Goal: Obtain resource: Download file/media

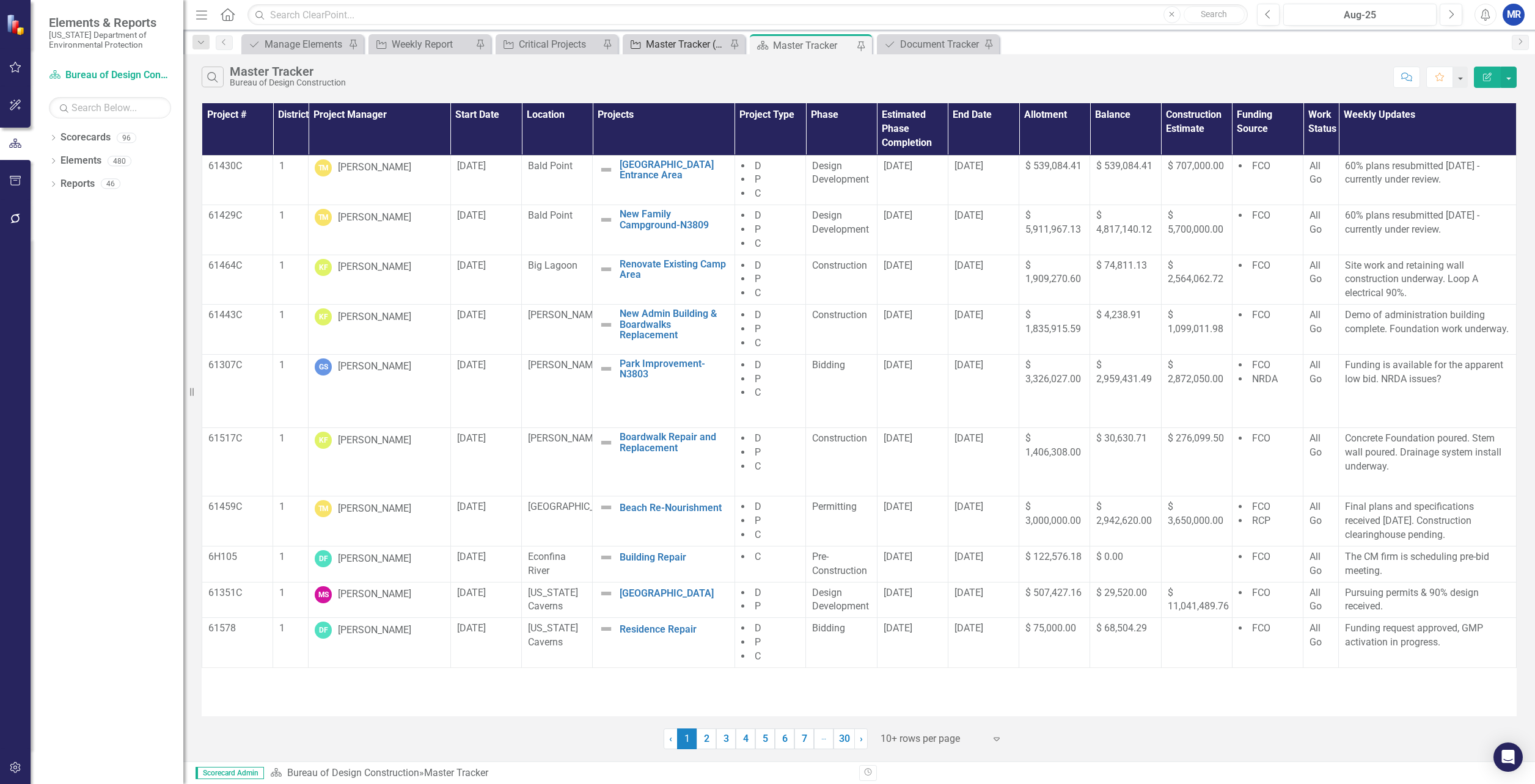
click at [687, 42] on div "Master Tracker (External)" at bounding box center [686, 44] width 80 height 16
click at [1504, 78] on button "button" at bounding box center [1509, 77] width 16 height 21
click at [1481, 117] on link "PDF Export to PDF" at bounding box center [1467, 124] width 97 height 23
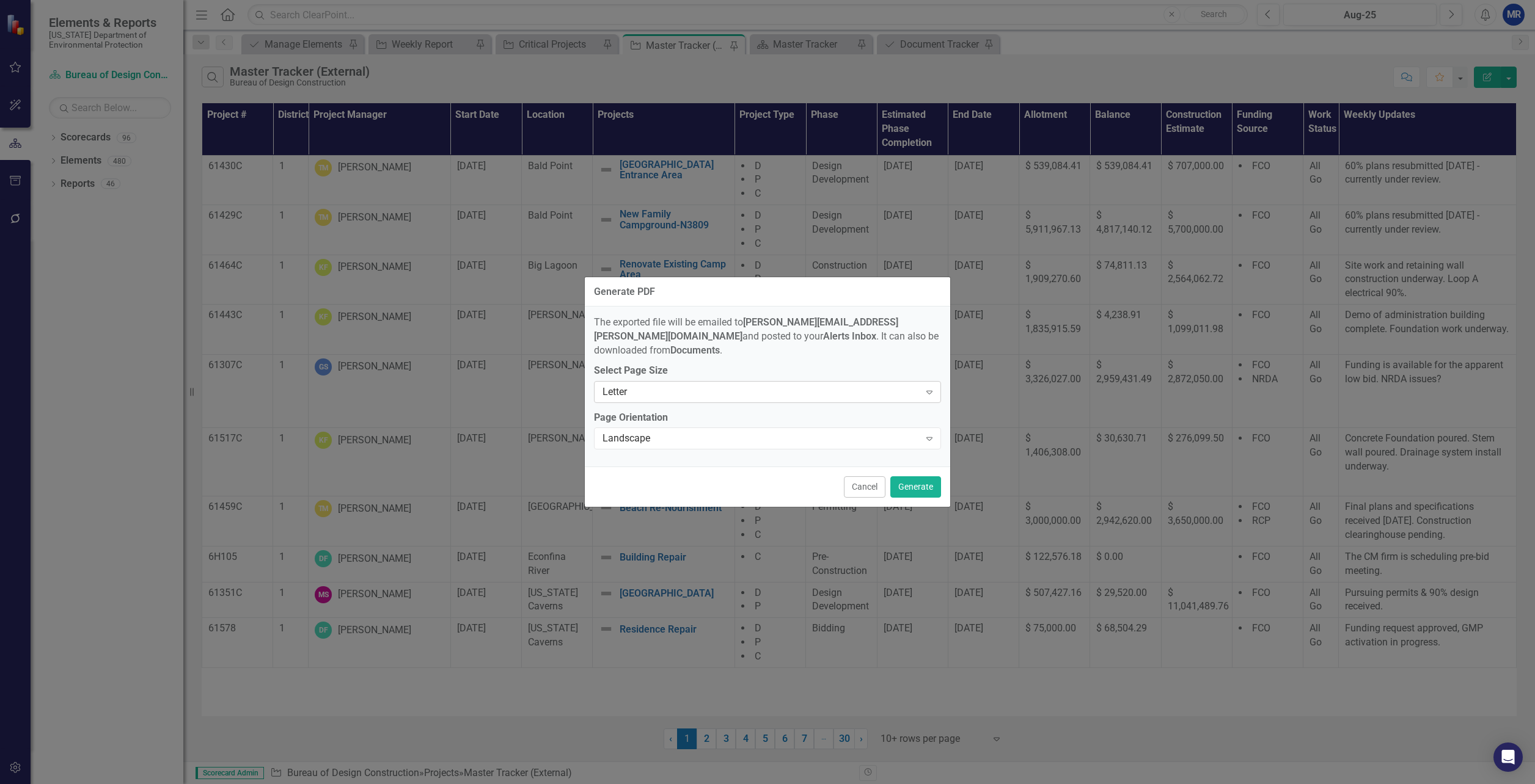
click at [743, 385] on div "Letter" at bounding box center [760, 392] width 317 height 14
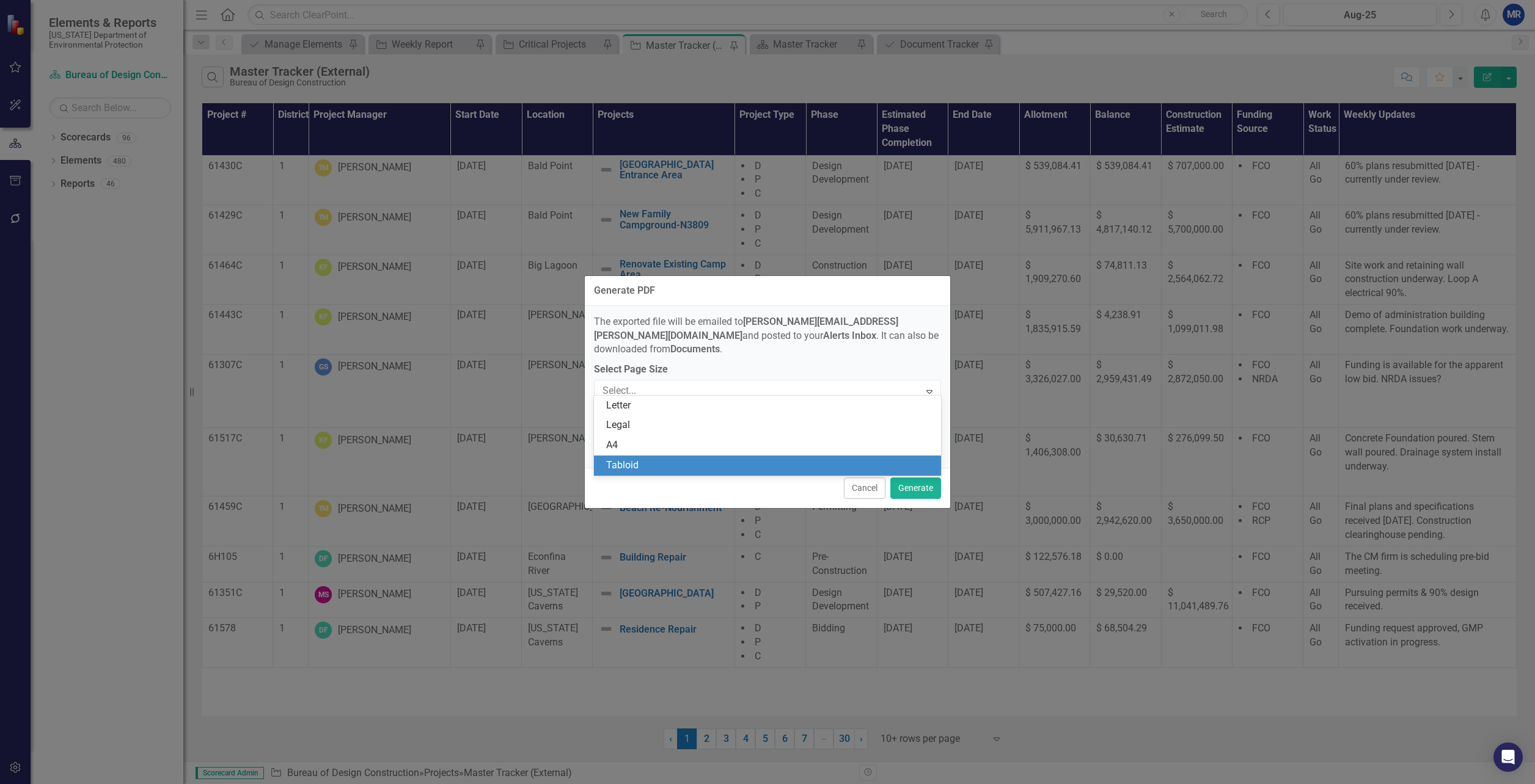
click at [659, 471] on div "Tabloid" at bounding box center [770, 466] width 328 height 14
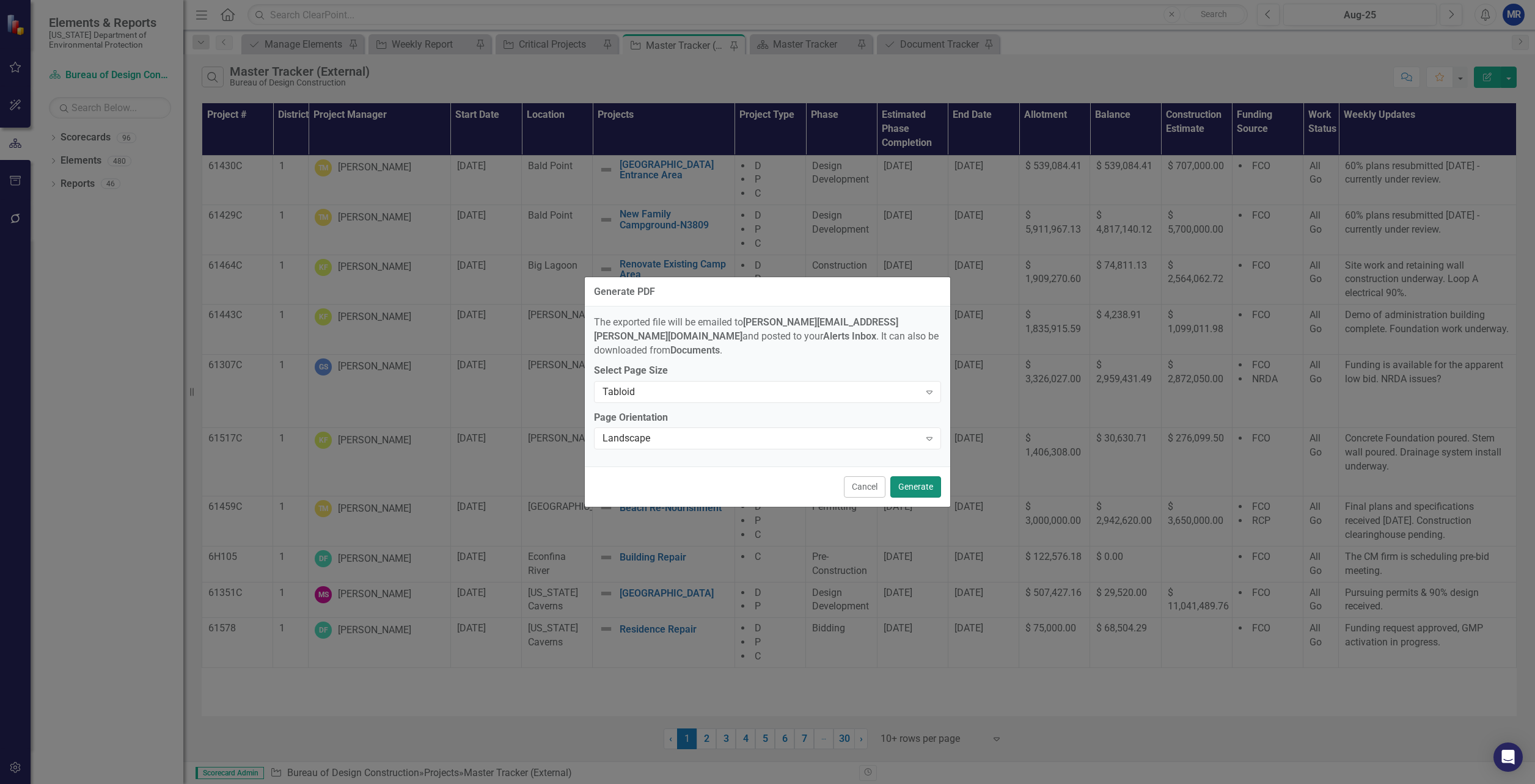
click at [915, 476] on button "Generate" at bounding box center [916, 487] width 51 height 21
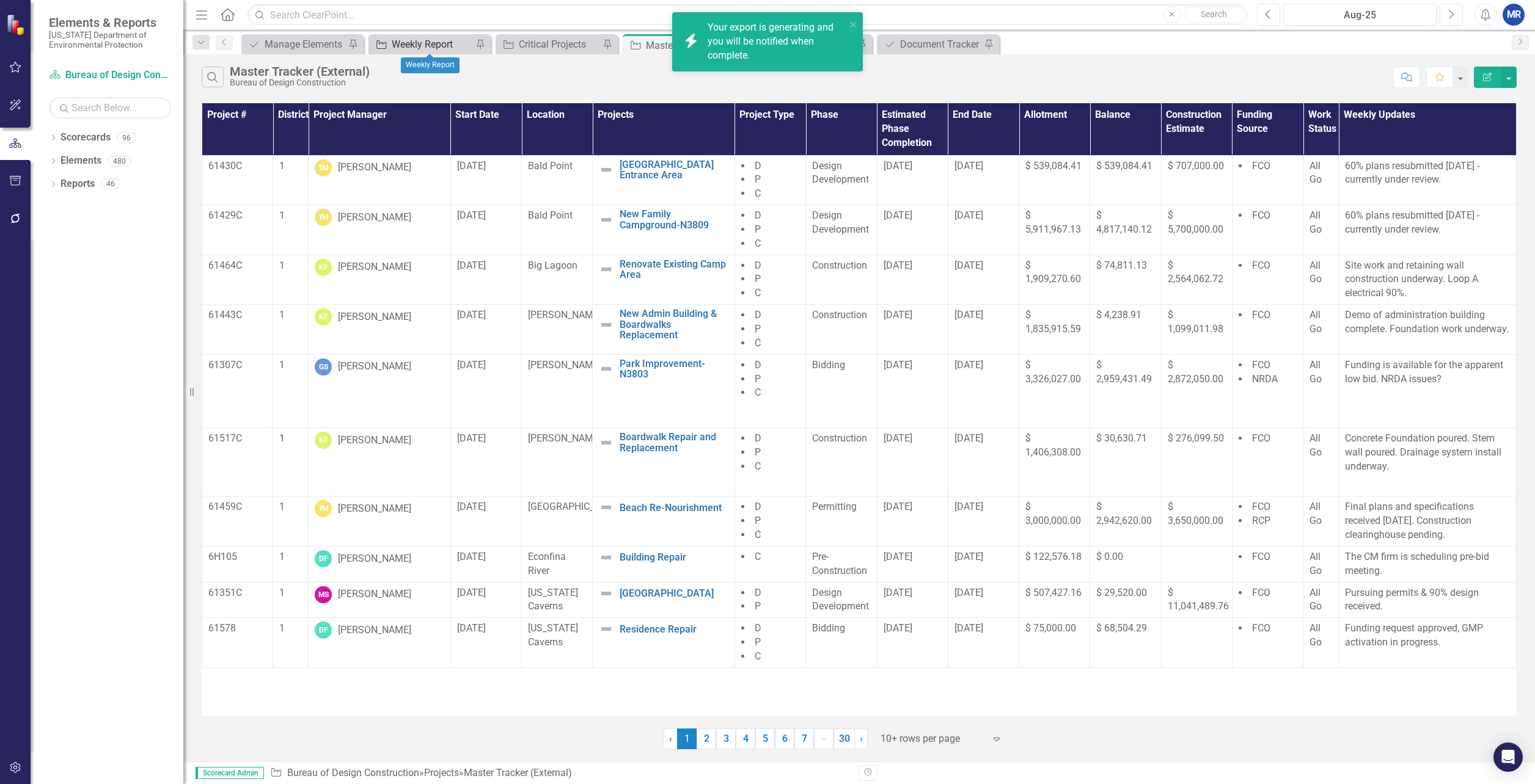
click at [415, 39] on div "Weekly Report" at bounding box center [432, 44] width 80 height 16
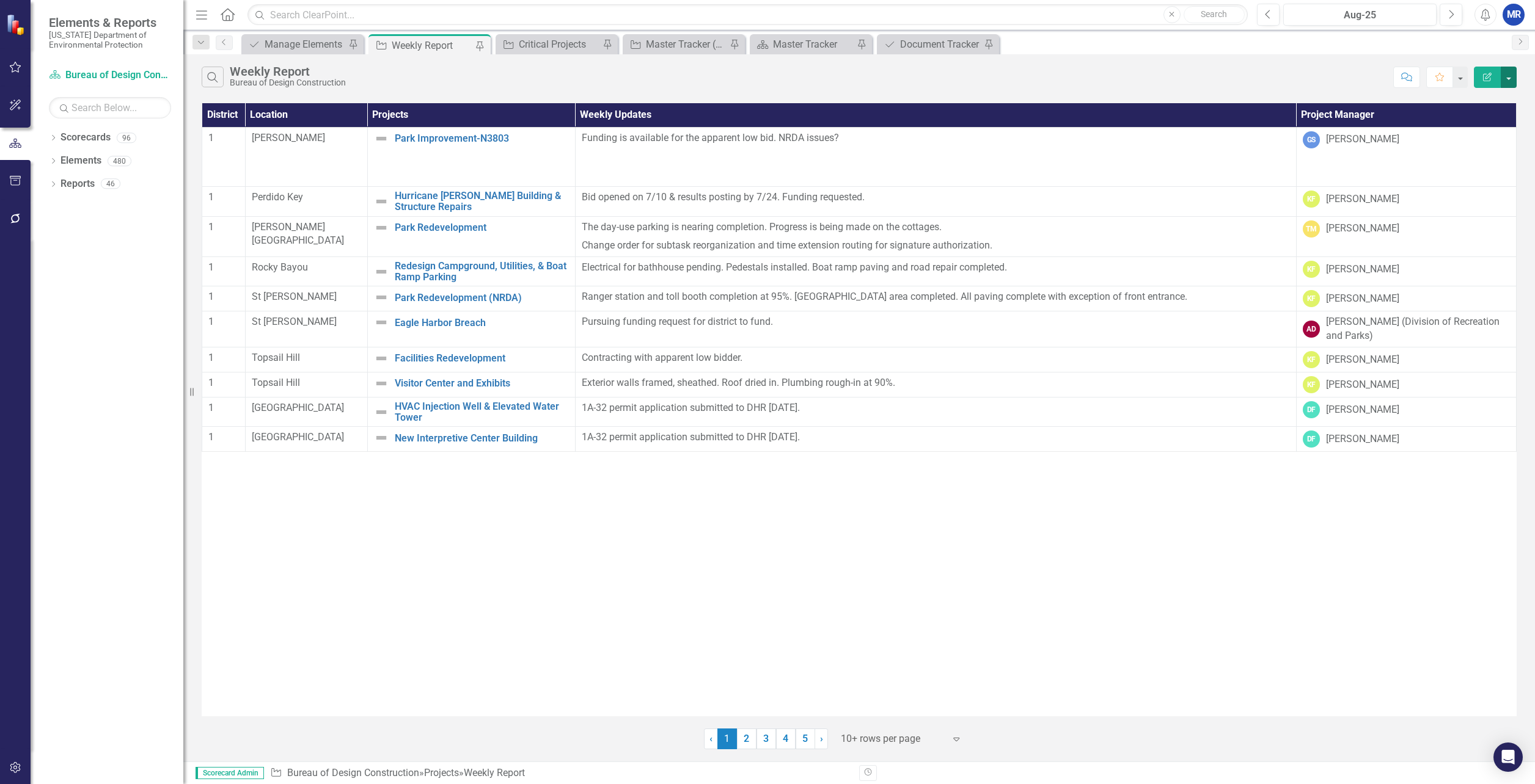
click at [1509, 75] on button "button" at bounding box center [1509, 77] width 16 height 21
click at [1492, 125] on link "PDF Export to PDF" at bounding box center [1467, 124] width 97 height 23
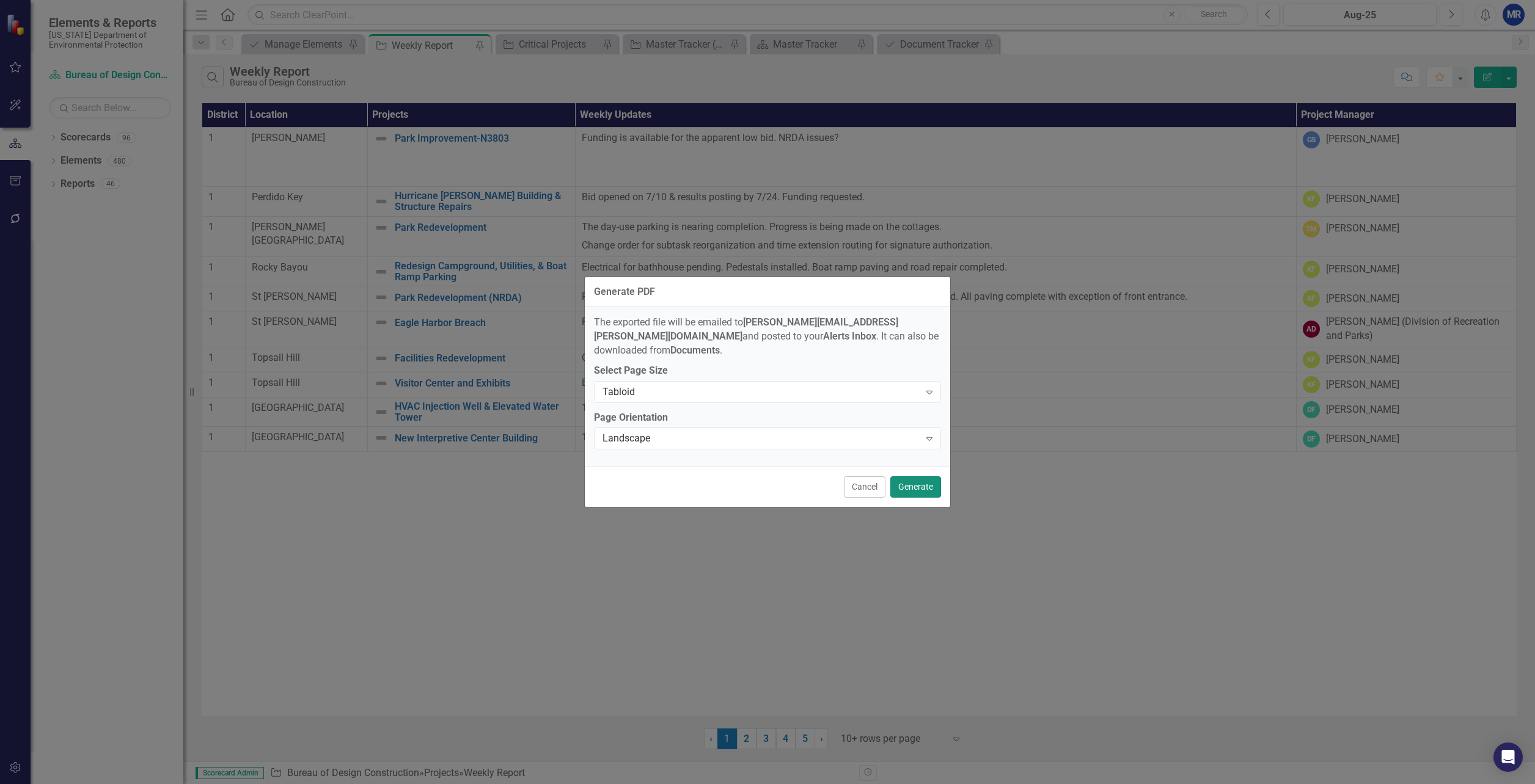
click at [919, 476] on button "Generate" at bounding box center [916, 487] width 51 height 21
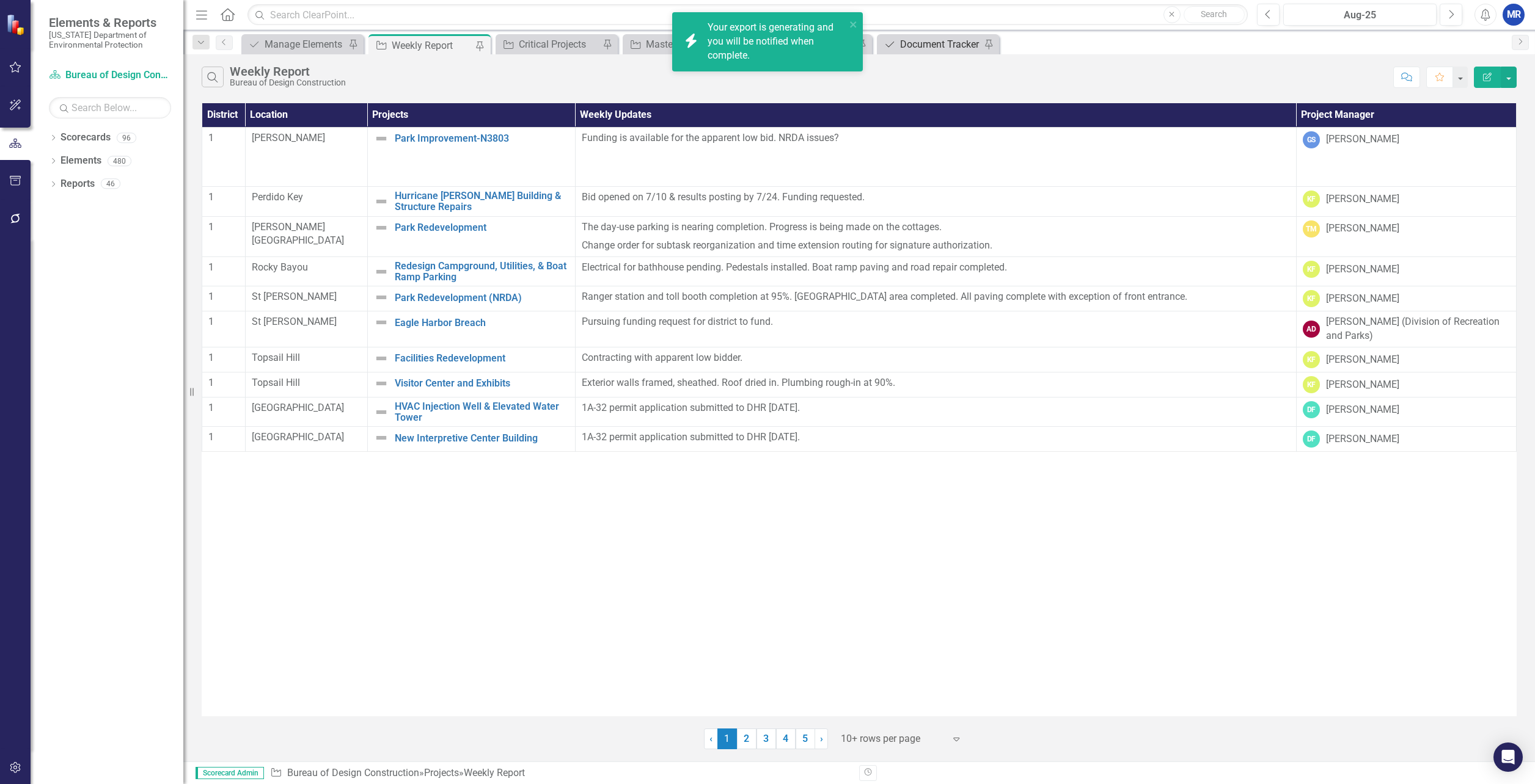
click at [933, 45] on div "Document Tracker" at bounding box center [940, 44] width 80 height 16
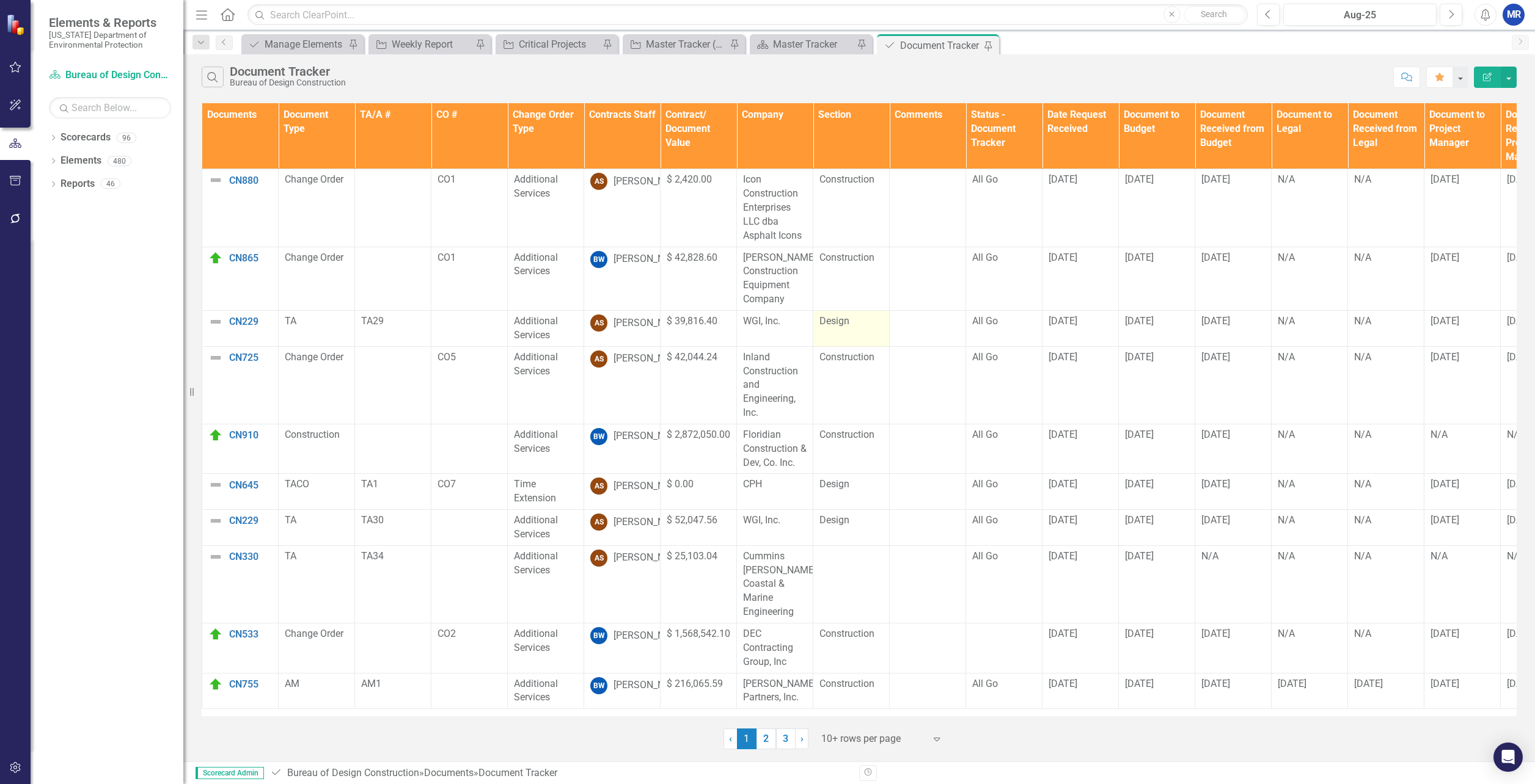
scroll to position [2, 0]
click at [773, 740] on link "2" at bounding box center [766, 738] width 20 height 20
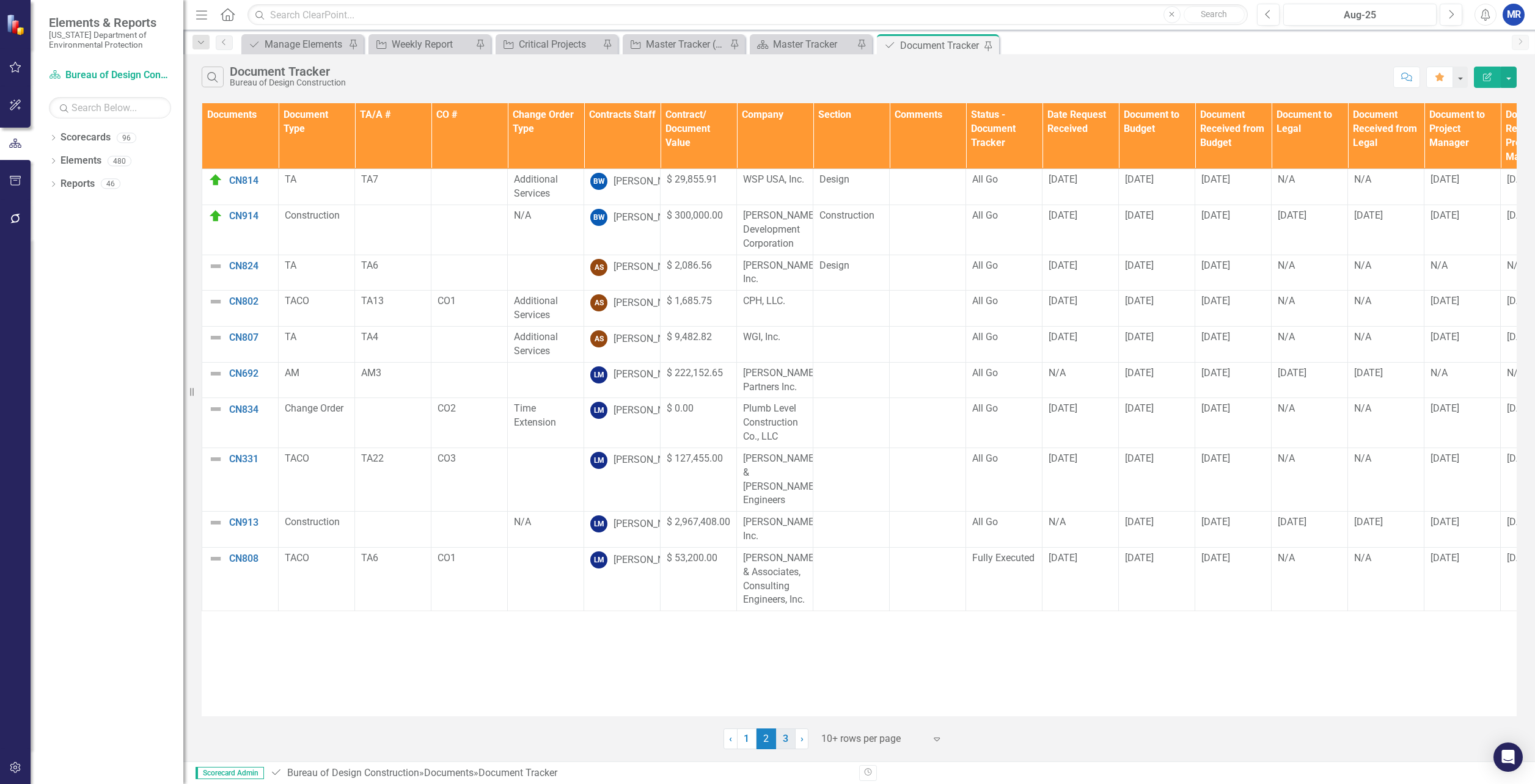
click at [787, 739] on link "3" at bounding box center [786, 738] width 20 height 20
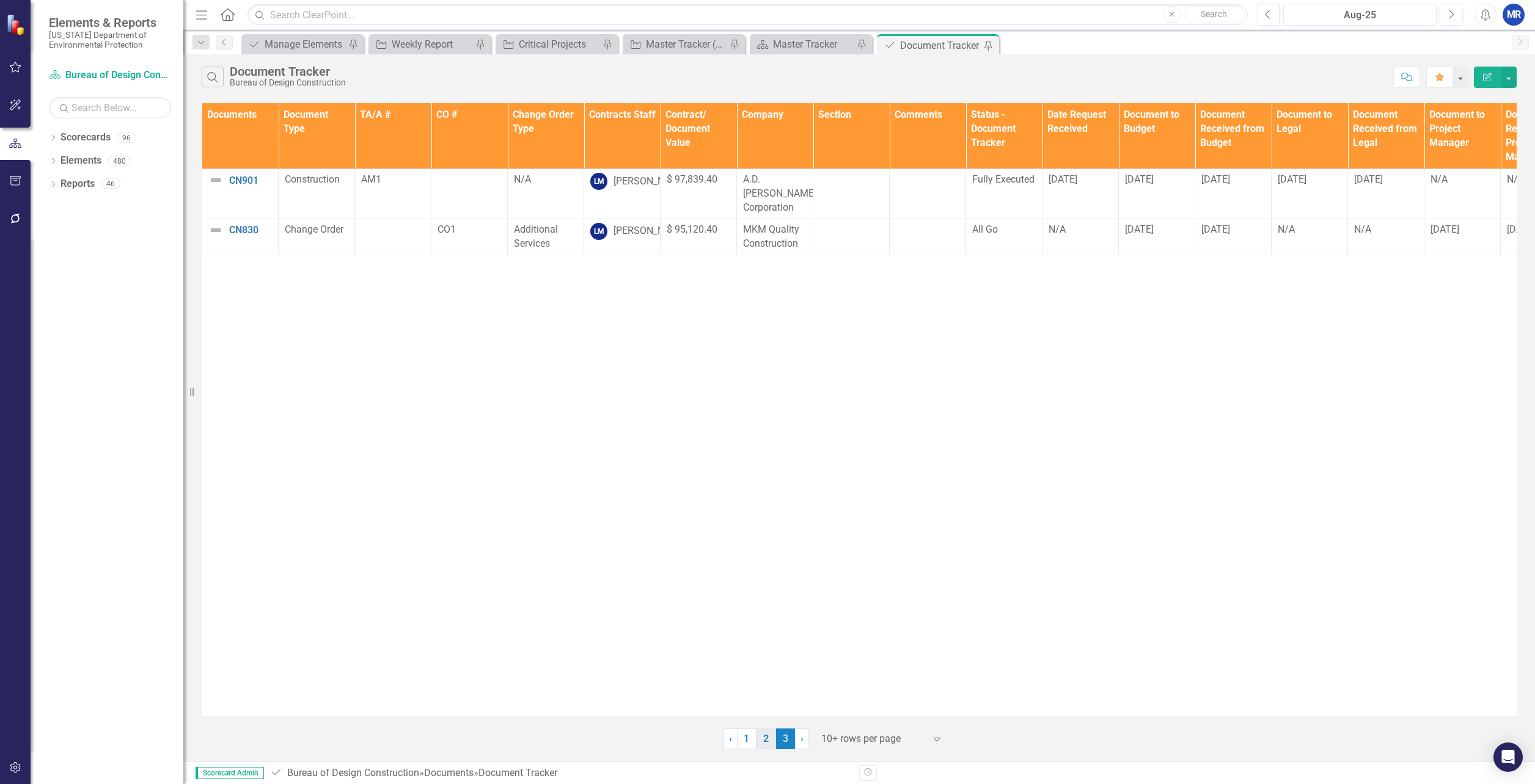
click at [770, 740] on link "2" at bounding box center [766, 738] width 20 height 20
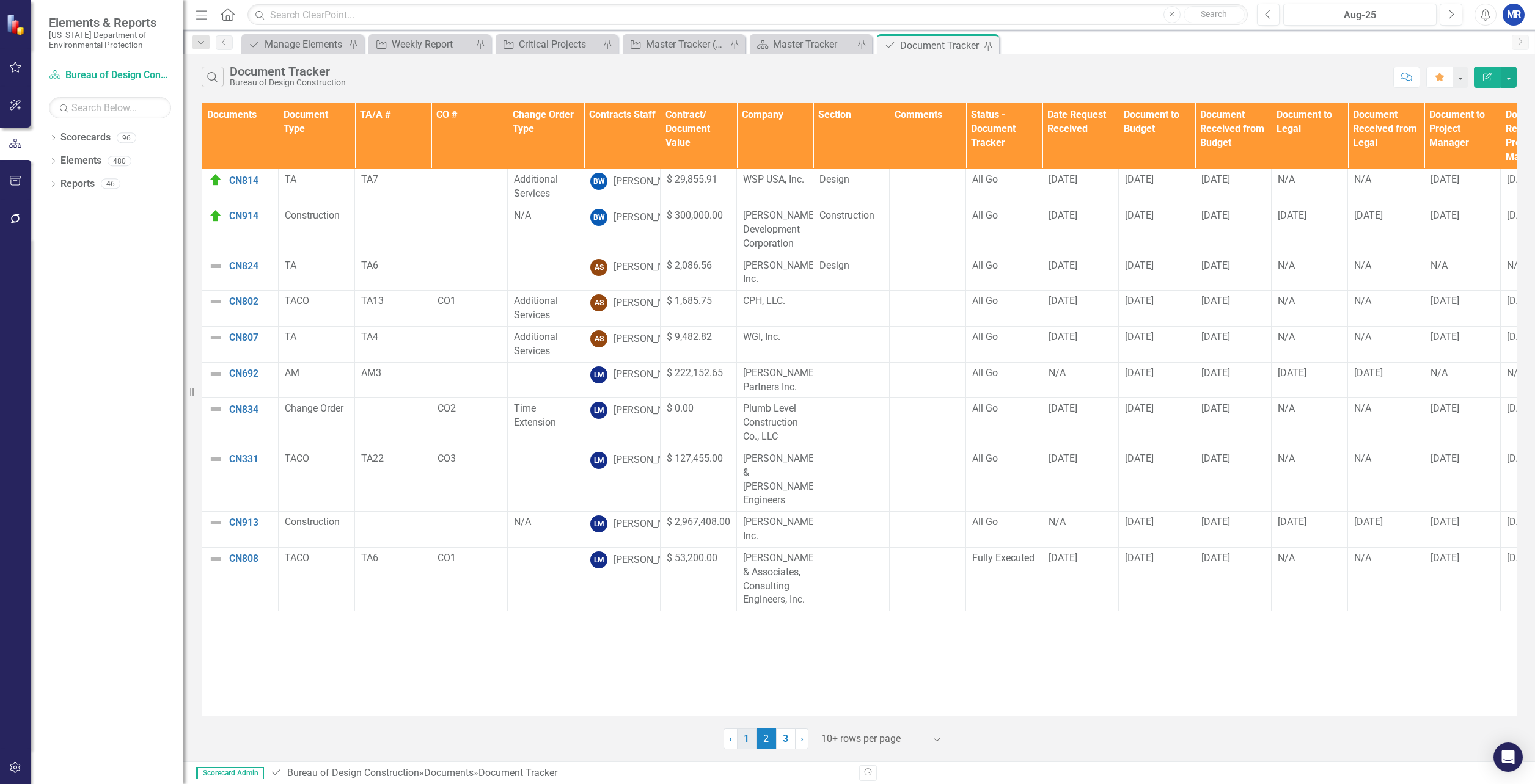
click at [752, 742] on link "1" at bounding box center [747, 738] width 20 height 20
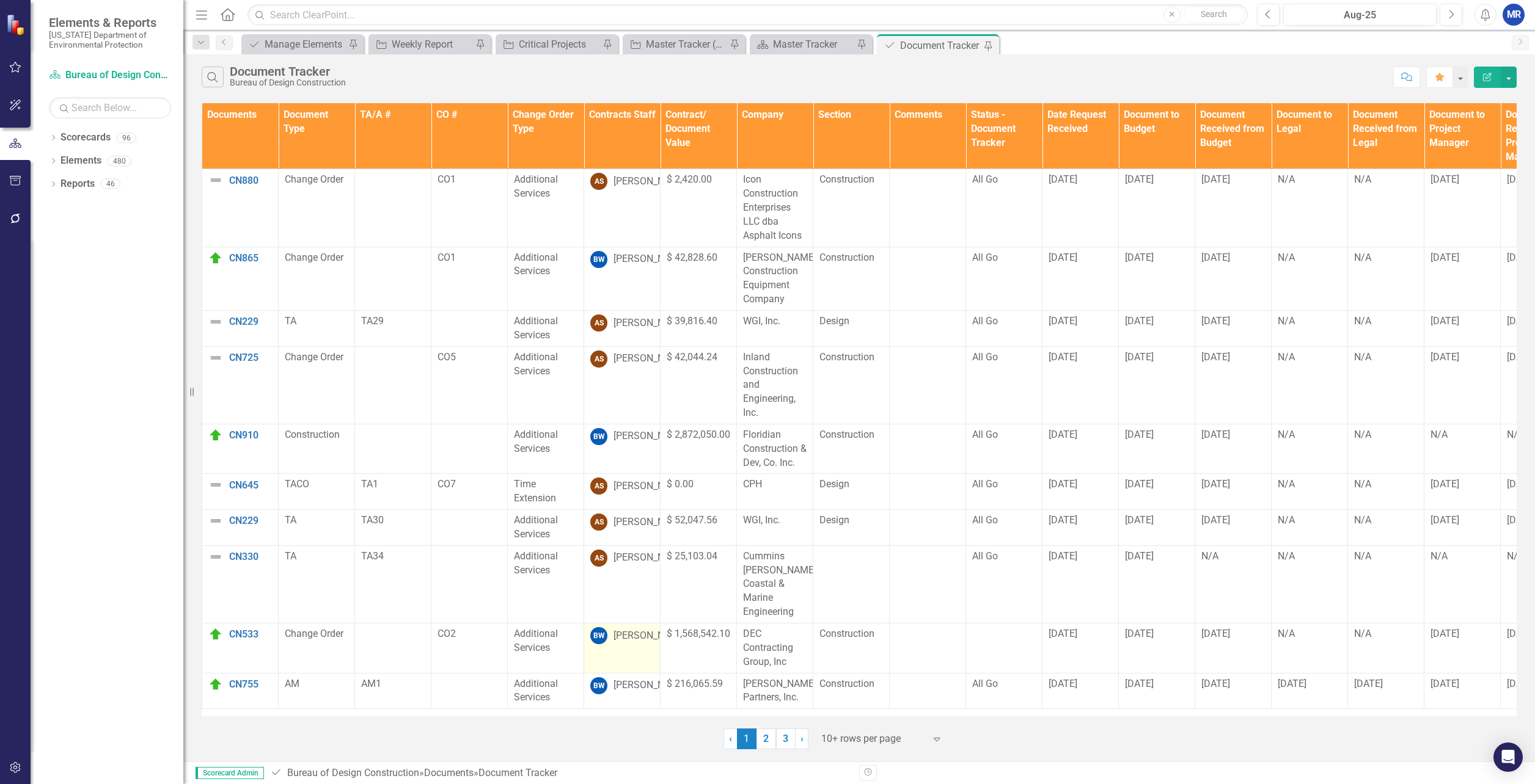
scroll to position [2, 0]
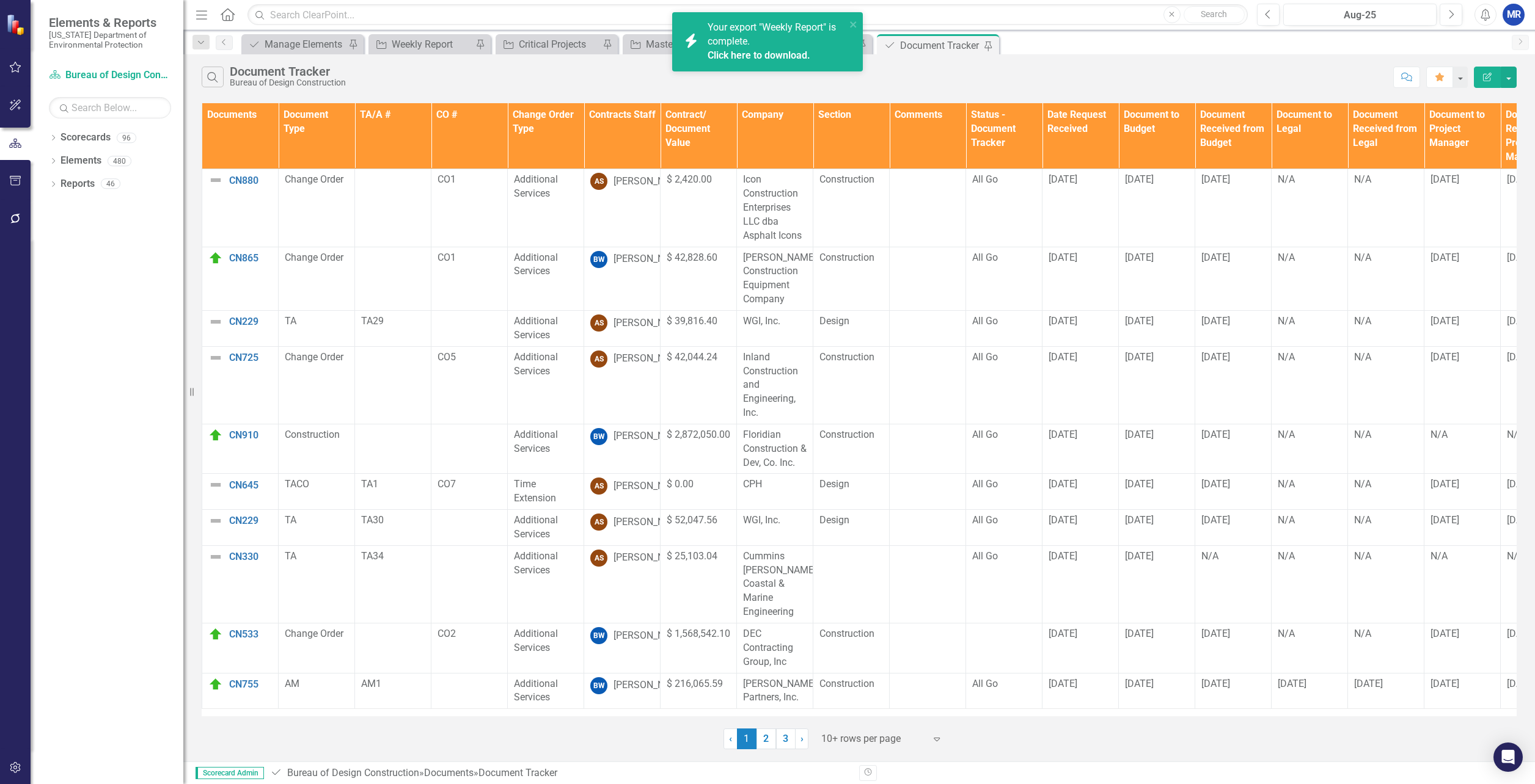
click at [742, 745] on span "1 (current)" at bounding box center [747, 738] width 20 height 20
click at [767, 740] on link "2" at bounding box center [766, 738] width 20 height 20
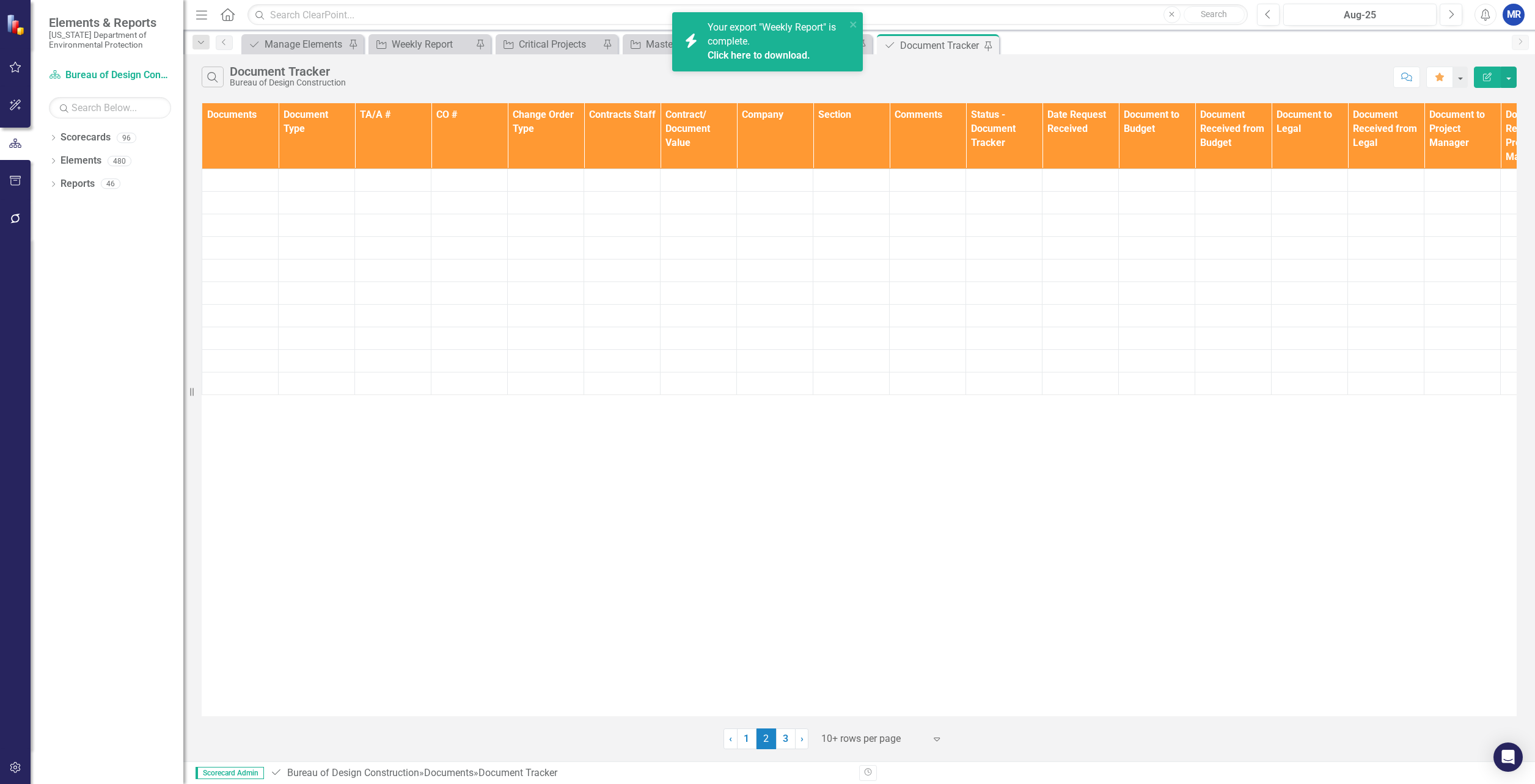
scroll to position [0, 0]
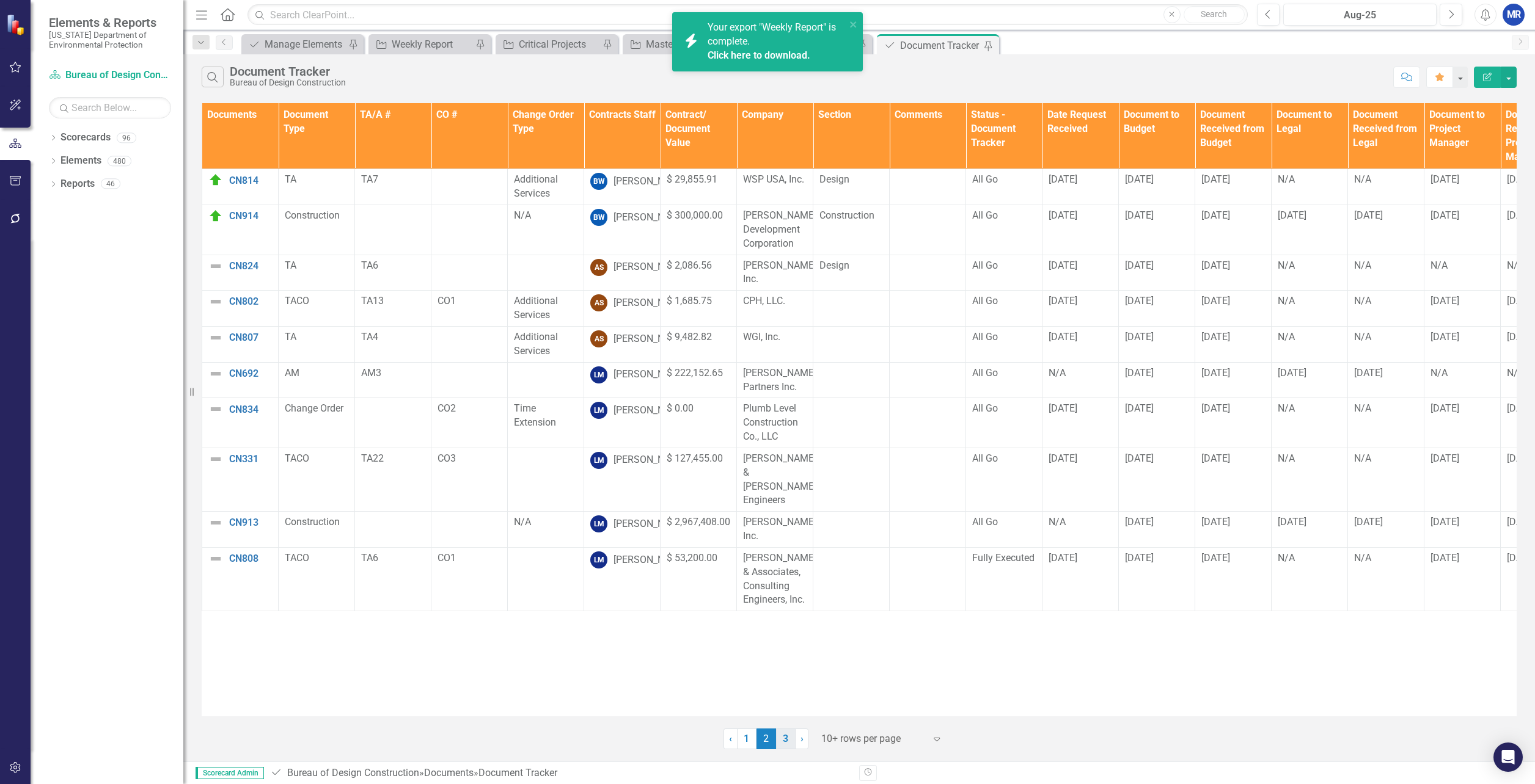
click at [792, 740] on link "3" at bounding box center [786, 738] width 20 height 20
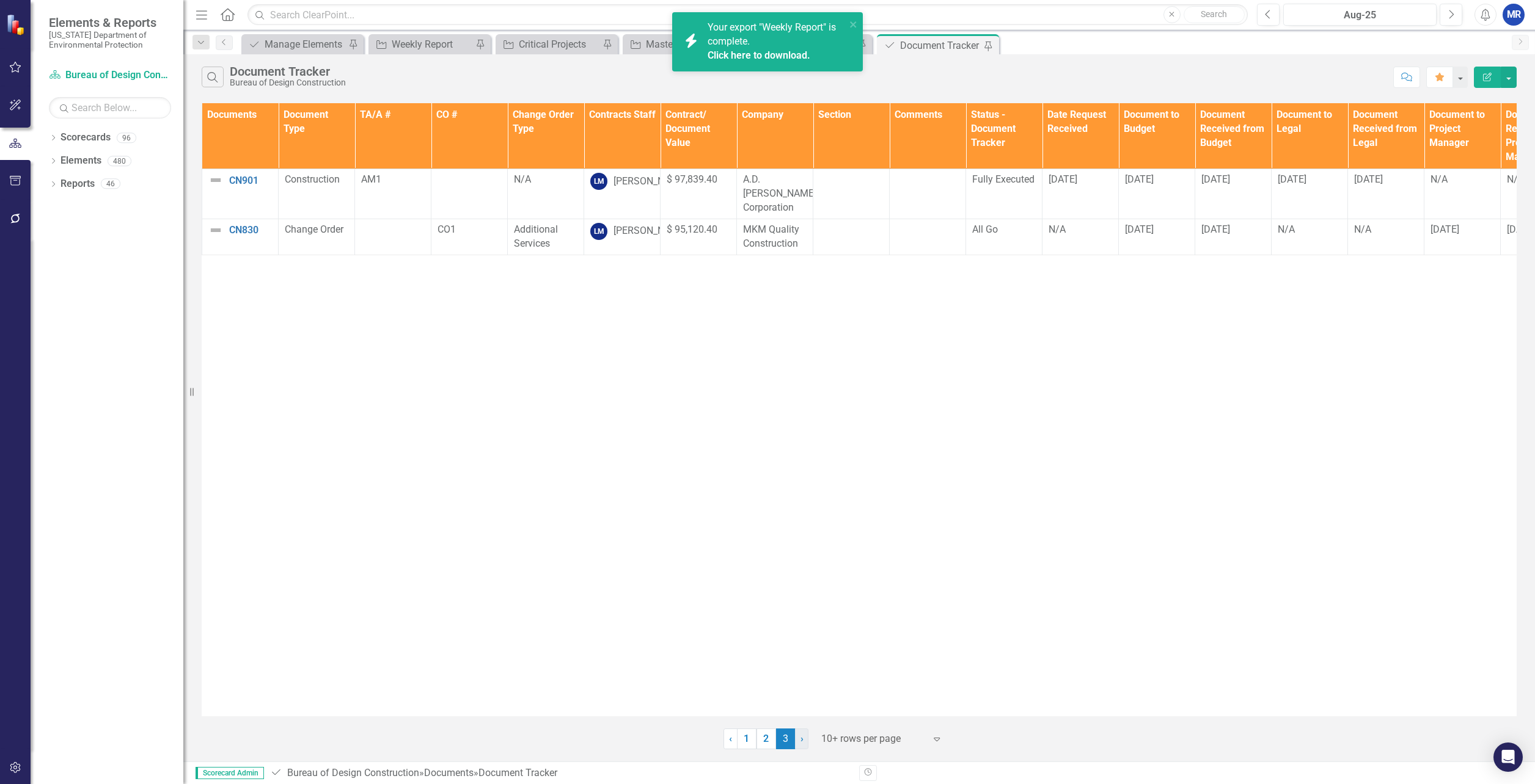
click at [801, 744] on span "›" at bounding box center [802, 739] width 3 height 11
click at [743, 742] on link "1" at bounding box center [747, 738] width 20 height 20
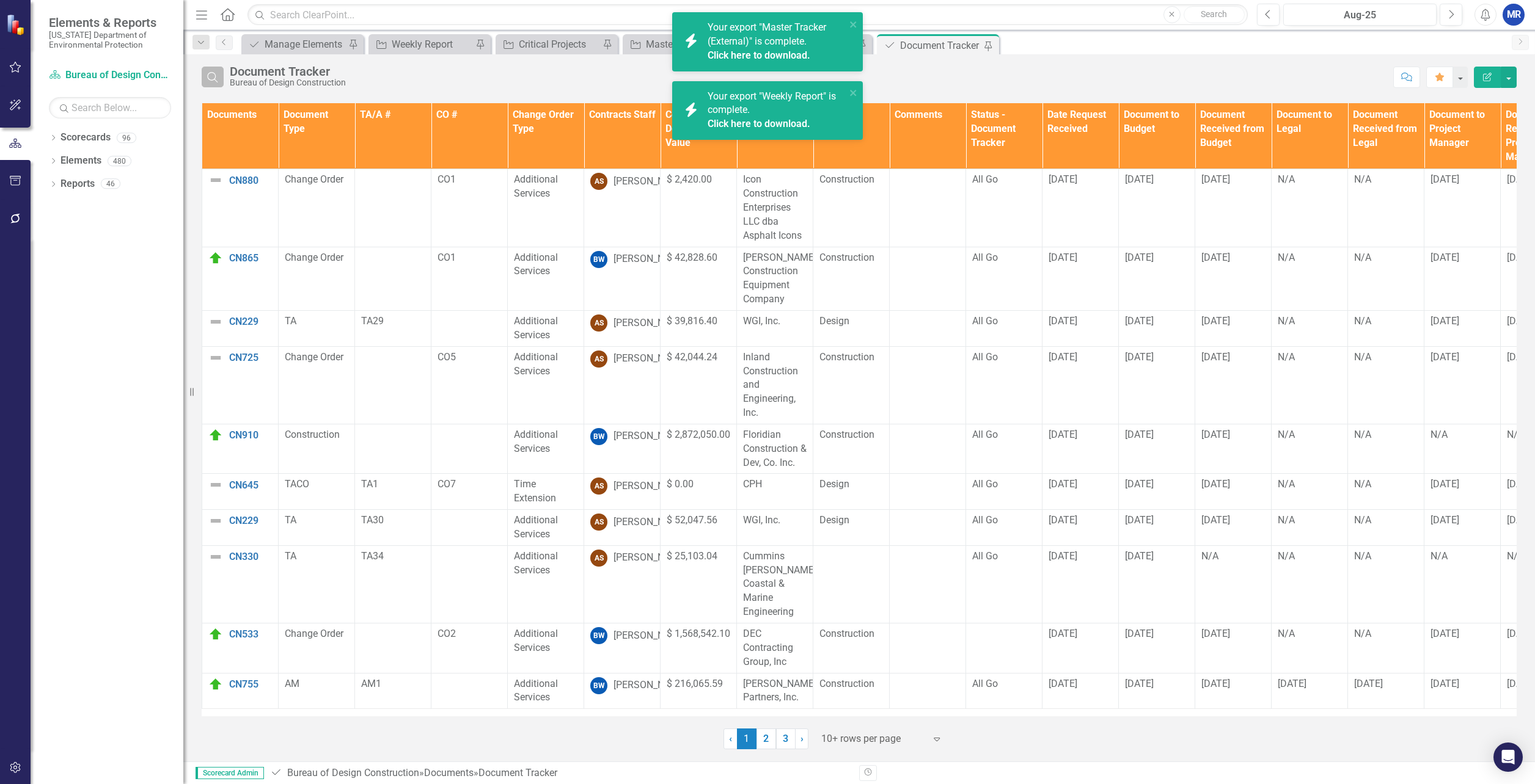
click at [210, 76] on icon "Search" at bounding box center [213, 77] width 13 height 11
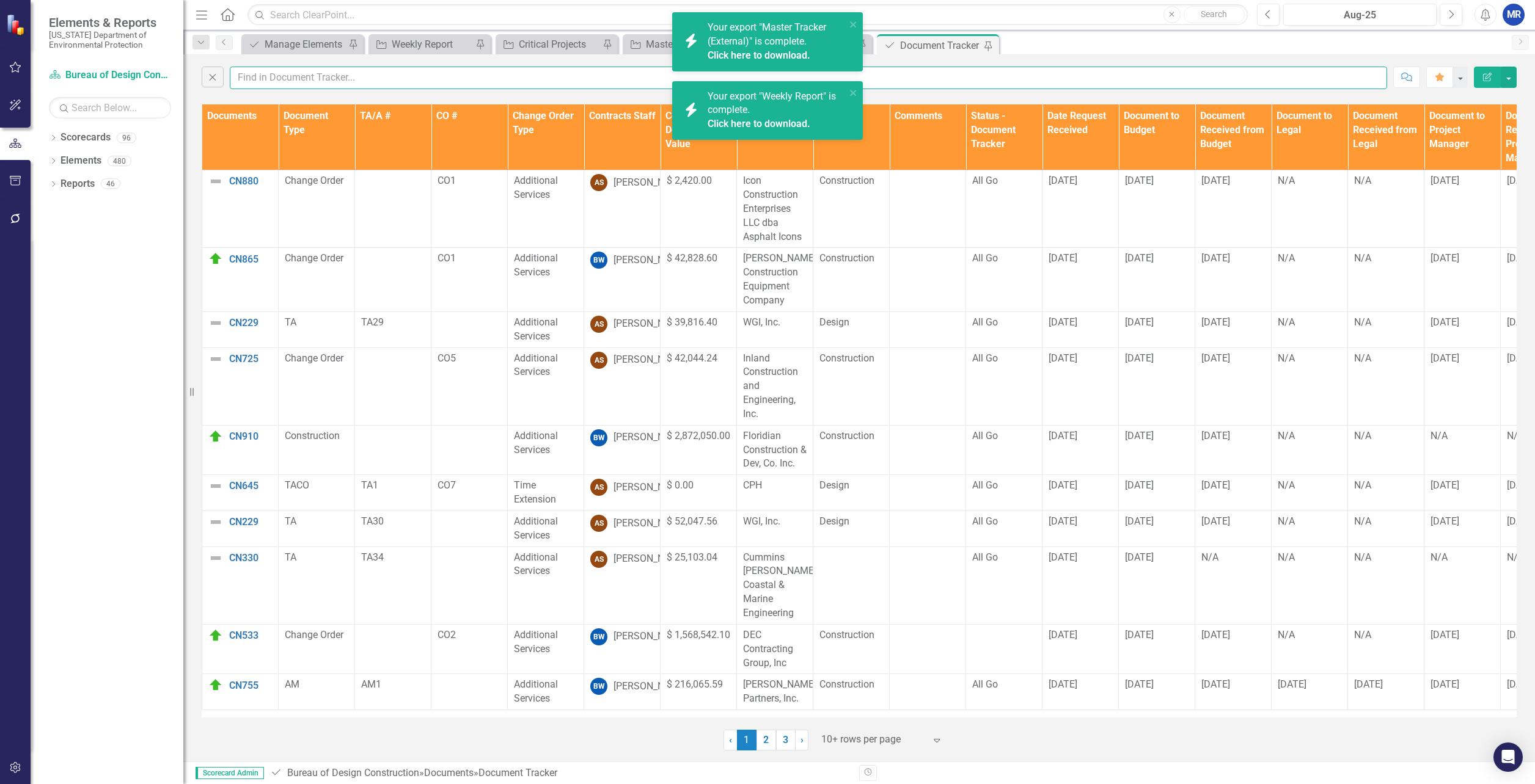
drag, startPoint x: 210, startPoint y: 76, endPoint x: 265, endPoint y: 76, distance: 55.0
click at [265, 76] on input "text" at bounding box center [808, 78] width 1157 height 23
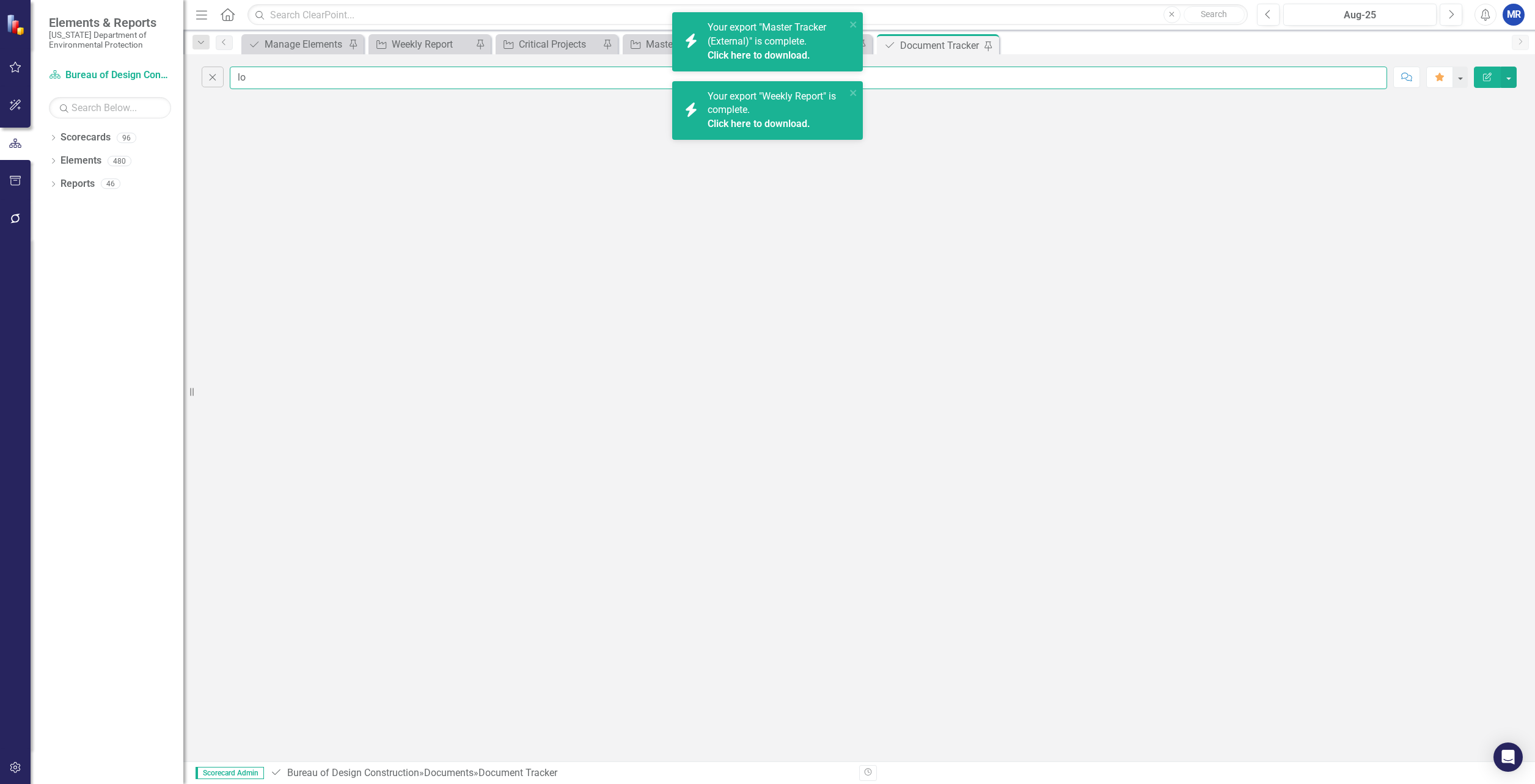
type input "l"
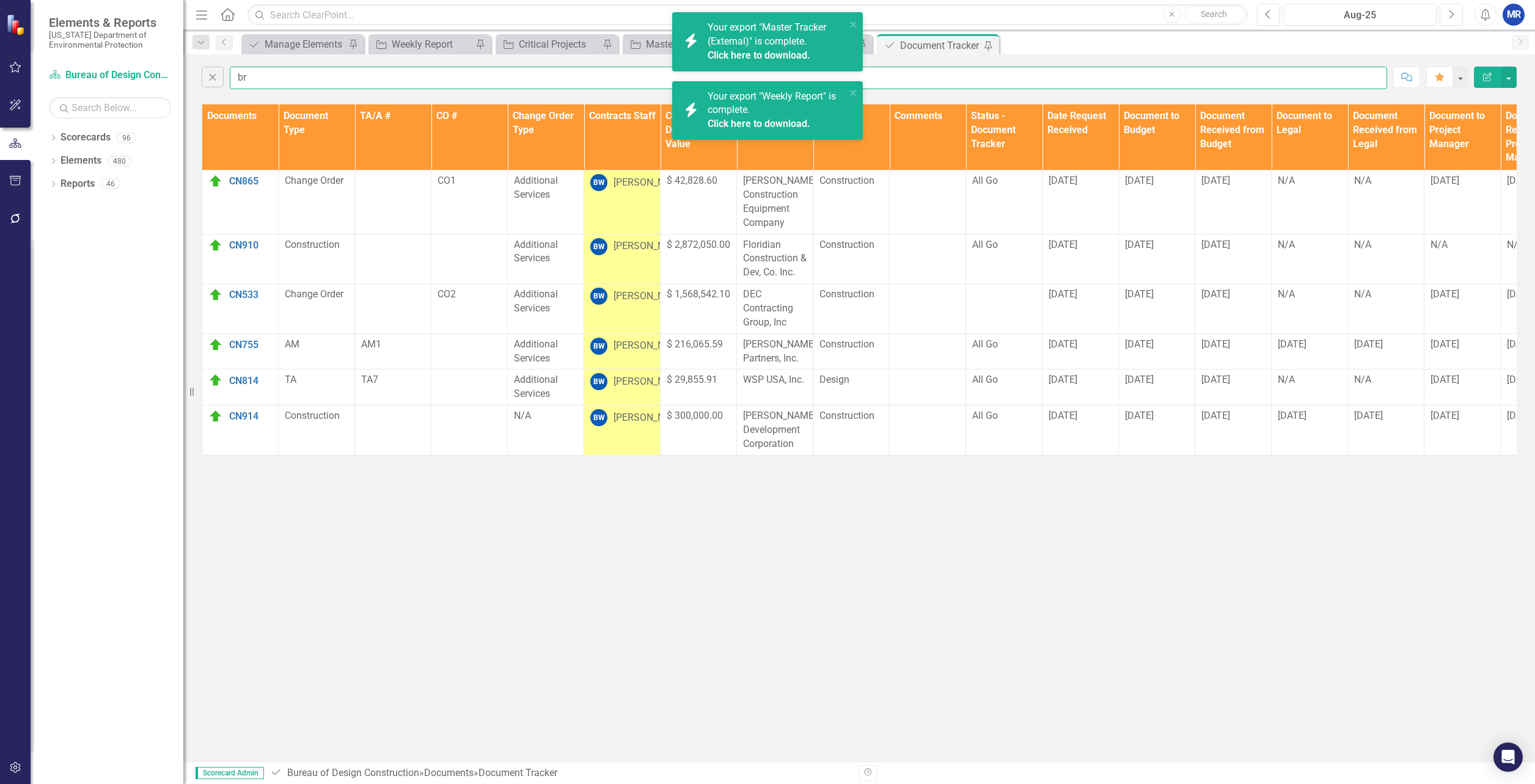
type input "b"
